Goal: Book appointment/travel/reservation

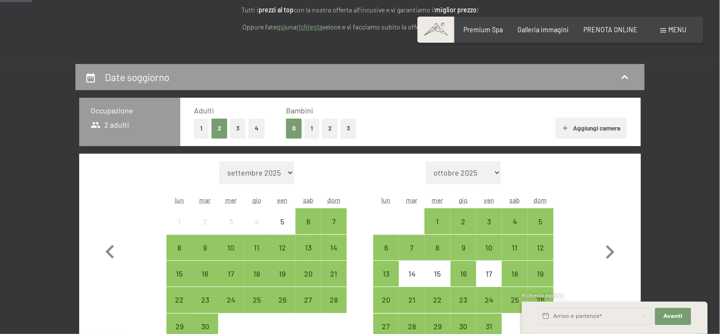
scroll to position [142, 0]
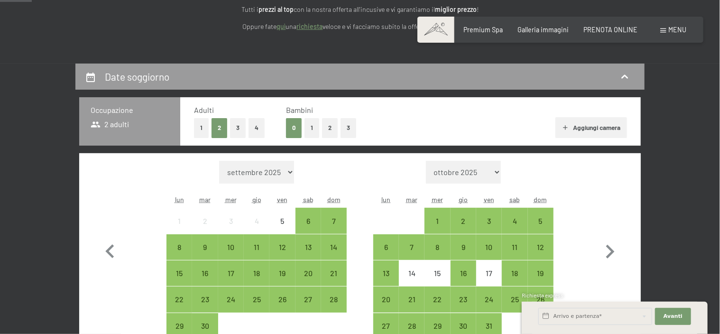
click at [309, 121] on button "1" at bounding box center [312, 127] width 15 height 19
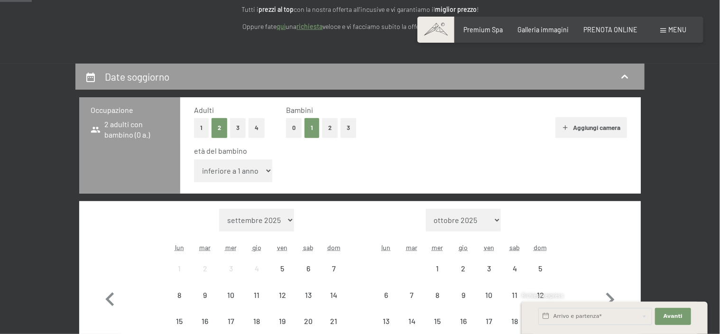
click at [235, 176] on select "inferiore a 1 anno 1 anno 2 anni 3 anni 4 anni 5 anni 6 anni 7 anni 8 anni 9 an…" at bounding box center [233, 170] width 78 height 23
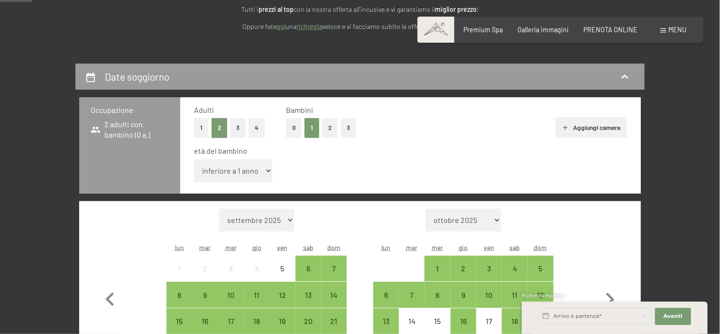
select select "2"
click at [194, 159] on select "inferiore a 1 anno 1 anno 2 anni 3 anni 4 anni 5 anni 6 anni 7 anni 8 anni 9 an…" at bounding box center [233, 170] width 78 height 23
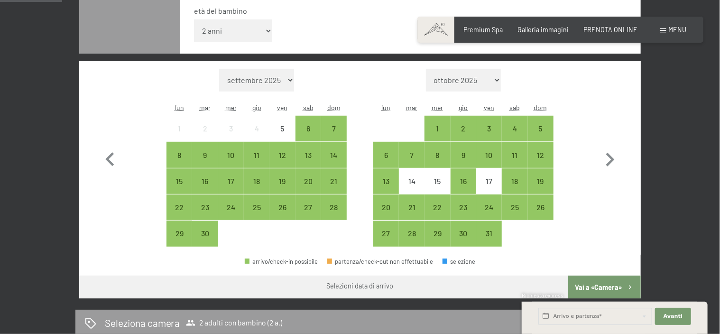
scroll to position [285, 0]
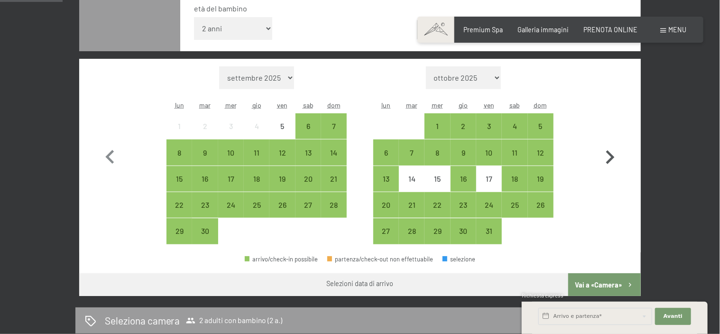
click at [610, 165] on icon "button" at bounding box center [610, 158] width 28 height 28
select select "[DATE]"
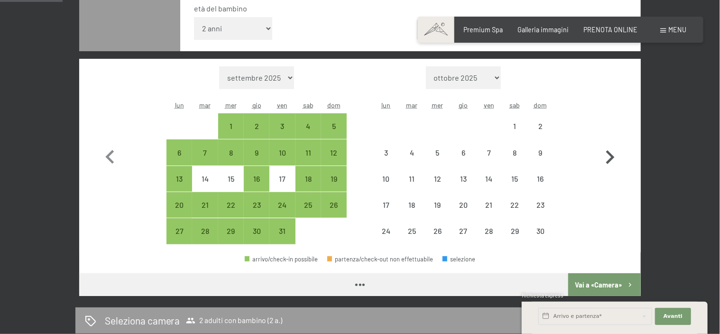
click at [609, 160] on icon "button" at bounding box center [610, 157] width 9 height 14
select select "[DATE]"
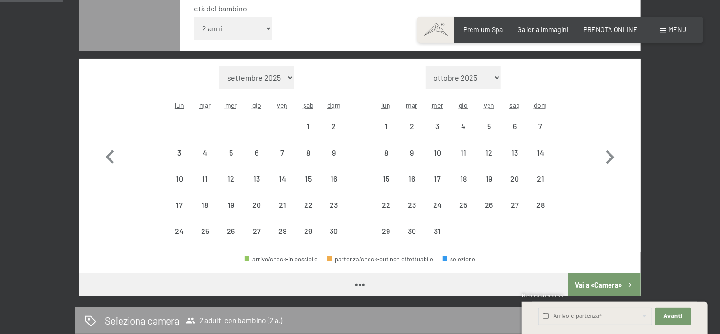
select select "[DATE]"
select select "2025-12-01"
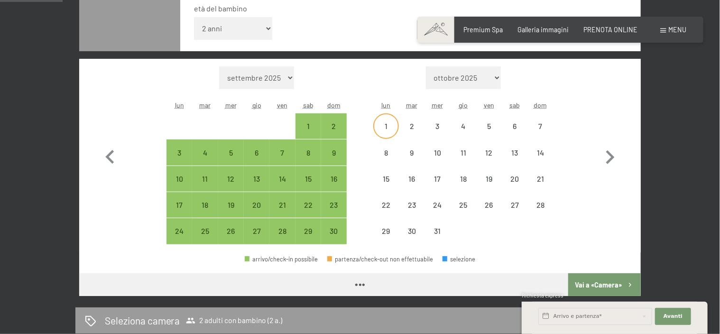
select select "2025-11-01"
select select "2025-12-01"
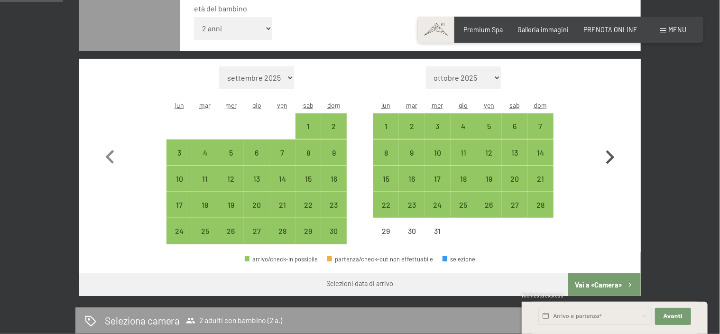
click at [611, 157] on icon "button" at bounding box center [610, 158] width 28 height 28
select select "2025-12-01"
select select "2026-01-01"
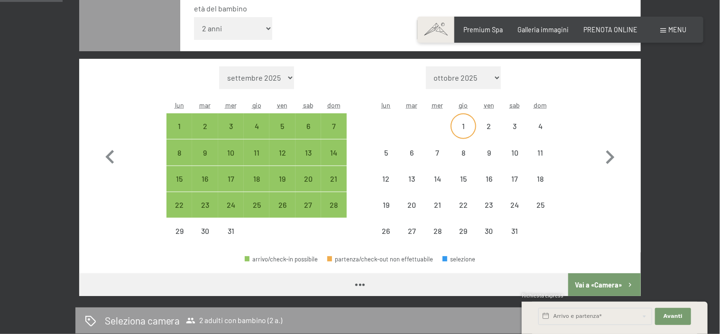
click at [465, 130] on div "1" at bounding box center [464, 134] width 24 height 24
select select "2025-12-01"
select select "2026-01-01"
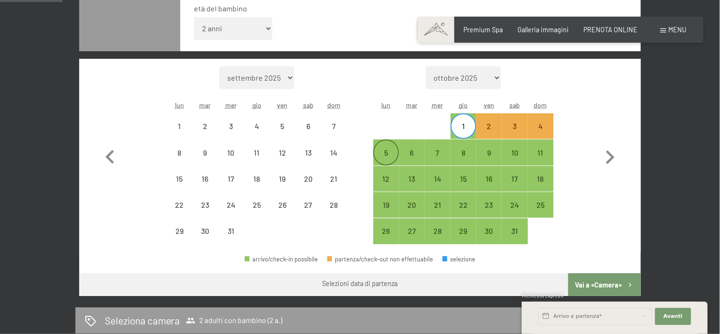
click at [381, 151] on div "5" at bounding box center [386, 161] width 24 height 24
select select "2025-12-01"
select select "2026-01-01"
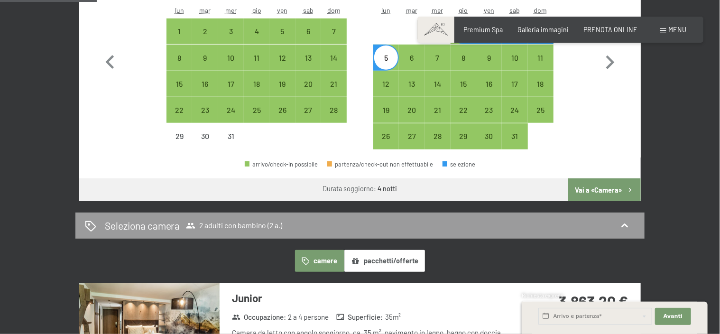
click at [592, 190] on button "Vai a «Camera»" at bounding box center [604, 189] width 73 height 23
select select "2025-12-01"
select select "2026-01-01"
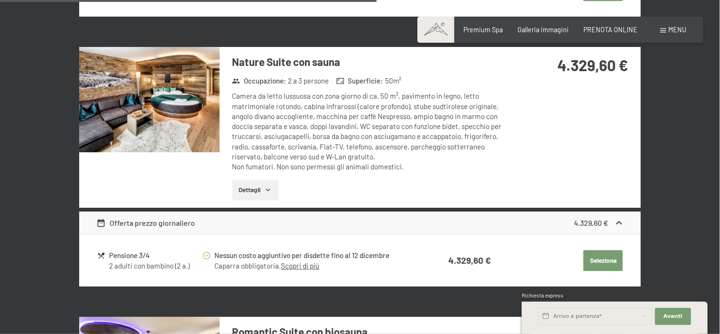
scroll to position [917, 0]
